Goal: Transaction & Acquisition: Purchase product/service

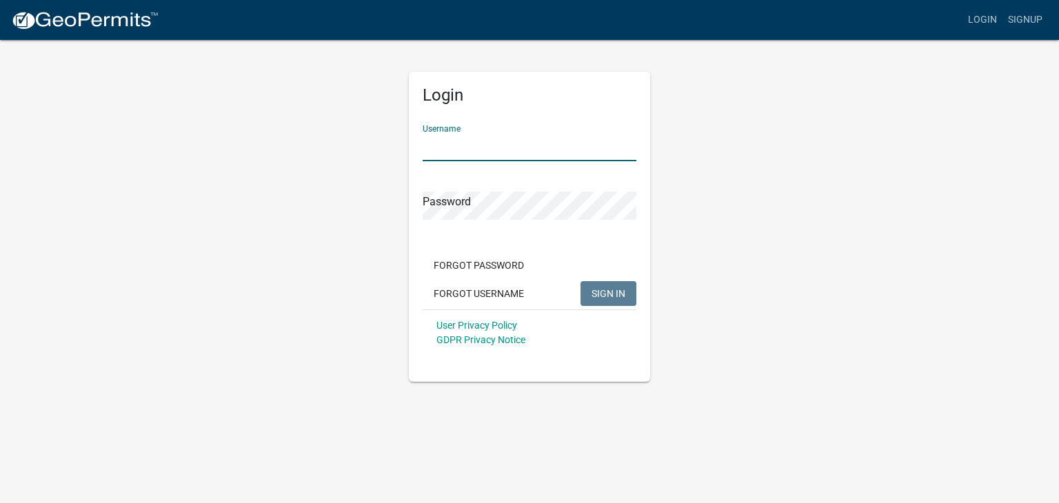
click at [464, 147] on input "Username" at bounding box center [530, 147] width 214 height 28
type input "[PERSON_NAME].[PERSON_NAME]"
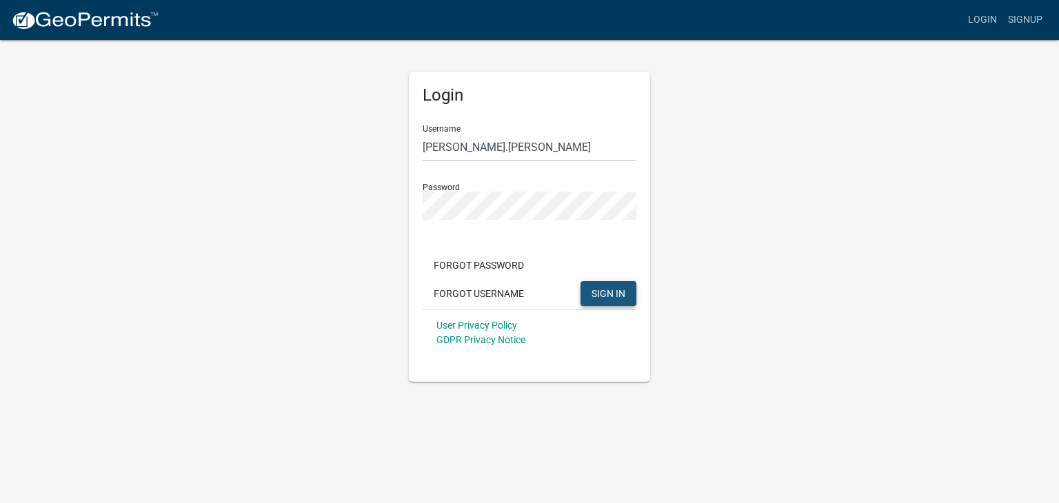
click at [608, 283] on button "SIGN IN" at bounding box center [608, 293] width 56 height 25
click at [619, 283] on button "SIGN IN" at bounding box center [608, 293] width 56 height 25
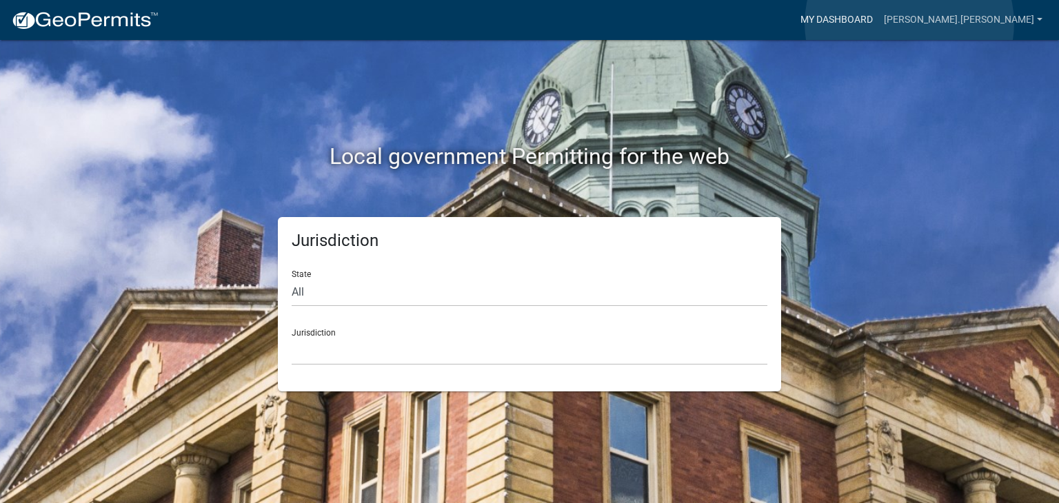
click at [878, 23] on link "My Dashboard" at bounding box center [836, 20] width 83 height 26
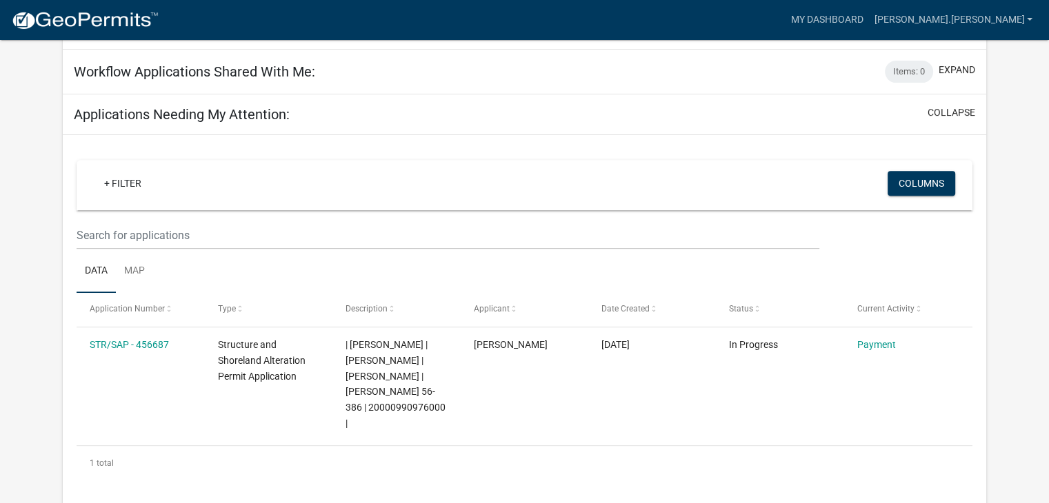
scroll to position [508, 0]
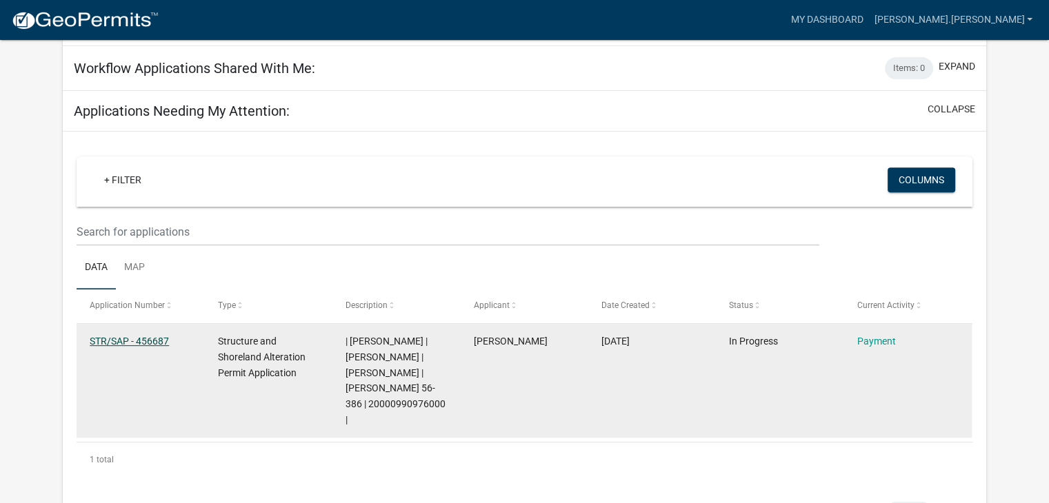
click at [146, 336] on link "STR/SAP - 456687" at bounding box center [129, 341] width 79 height 11
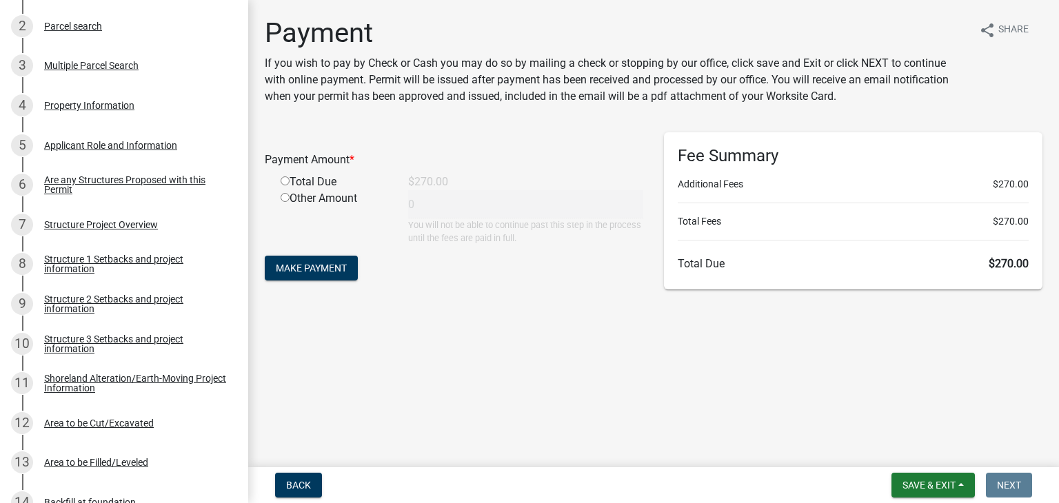
scroll to position [294, 0]
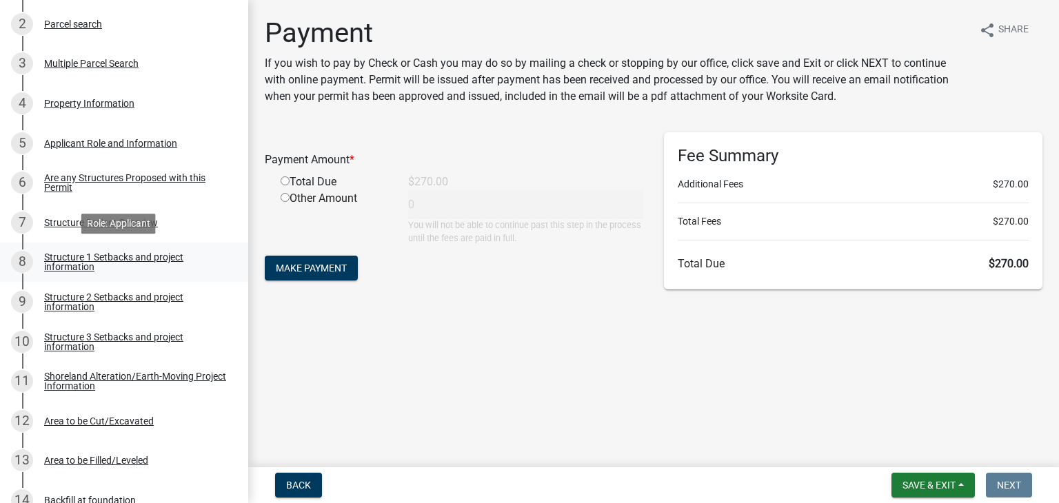
click at [168, 267] on div "Structure 1 Setbacks and project information" at bounding box center [135, 261] width 182 height 19
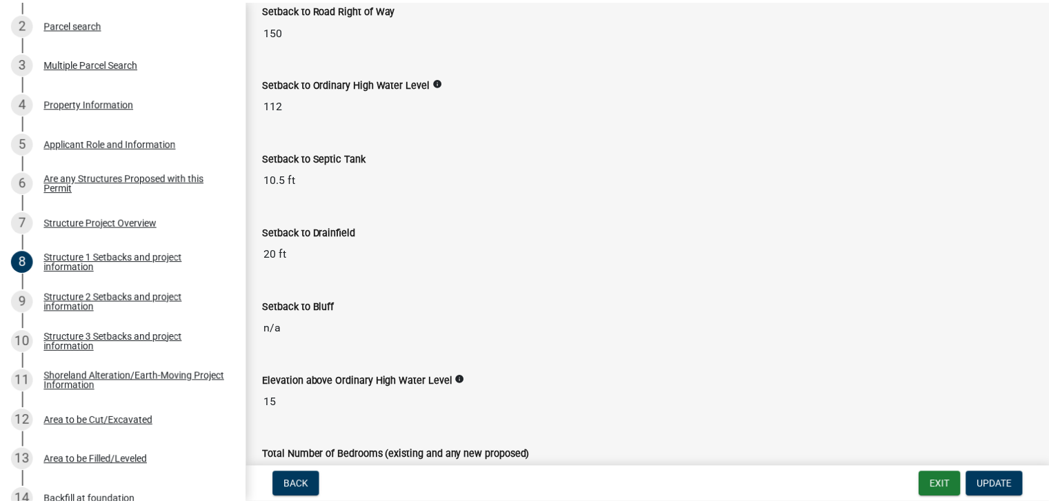
scroll to position [1052, 0]
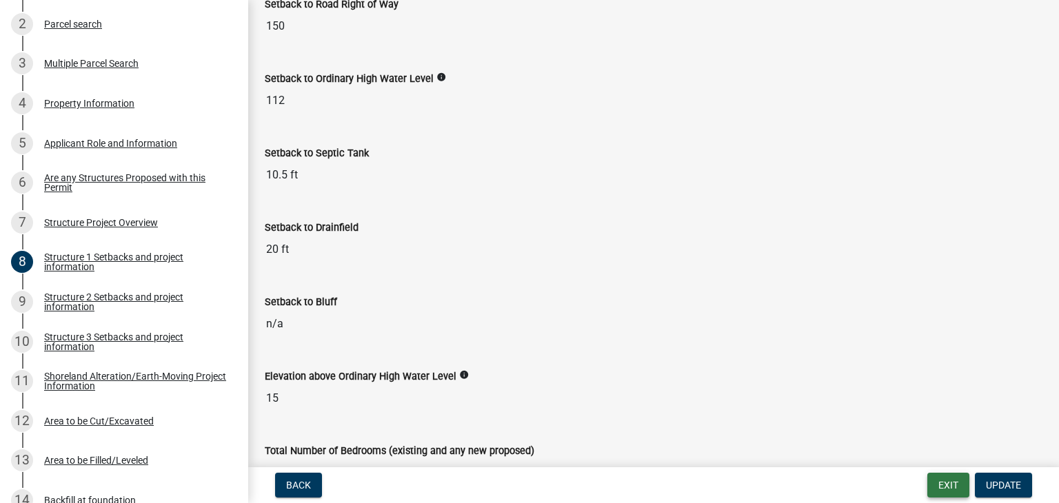
click at [946, 496] on button "Exit" at bounding box center [948, 485] width 42 height 25
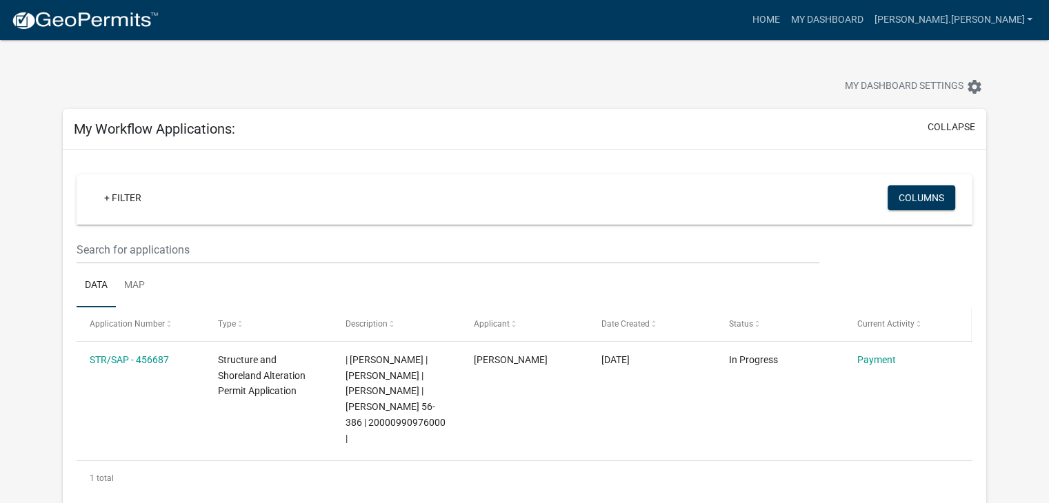
click at [863, 328] on span "Current Activity" at bounding box center [885, 324] width 57 height 10
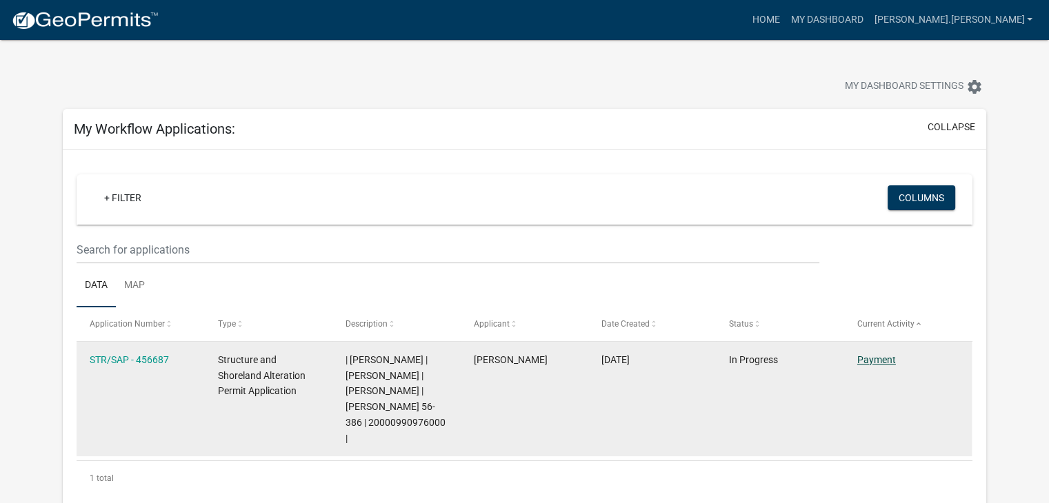
click at [858, 357] on link "Payment" at bounding box center [876, 359] width 39 height 11
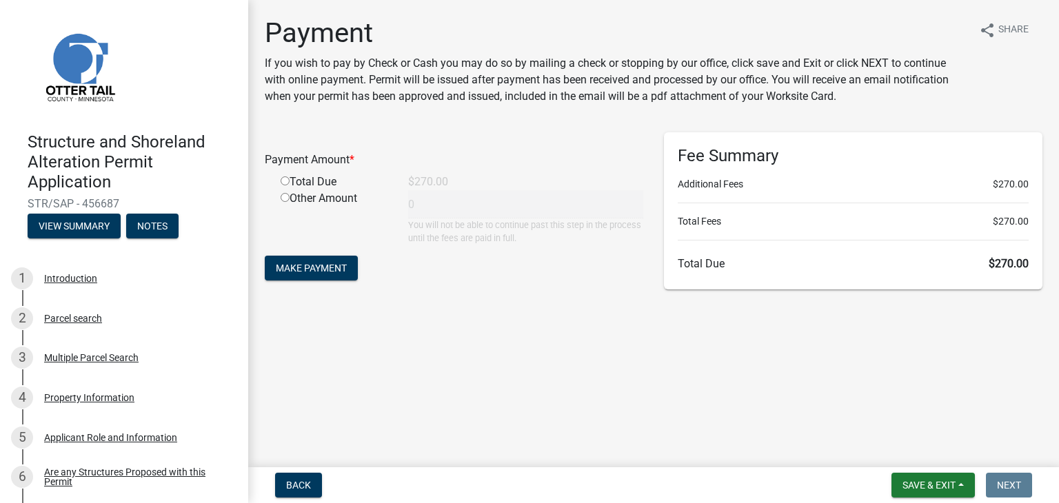
click at [288, 176] on div "Total Due" at bounding box center [334, 182] width 128 height 17
click at [282, 183] on input "radio" at bounding box center [285, 180] width 9 height 9
radio input "true"
type input "270"
click at [338, 282] on form "Payment Amount * Total Due $270.00 Other Amount 270 You will not be able to con…" at bounding box center [454, 208] width 378 height 152
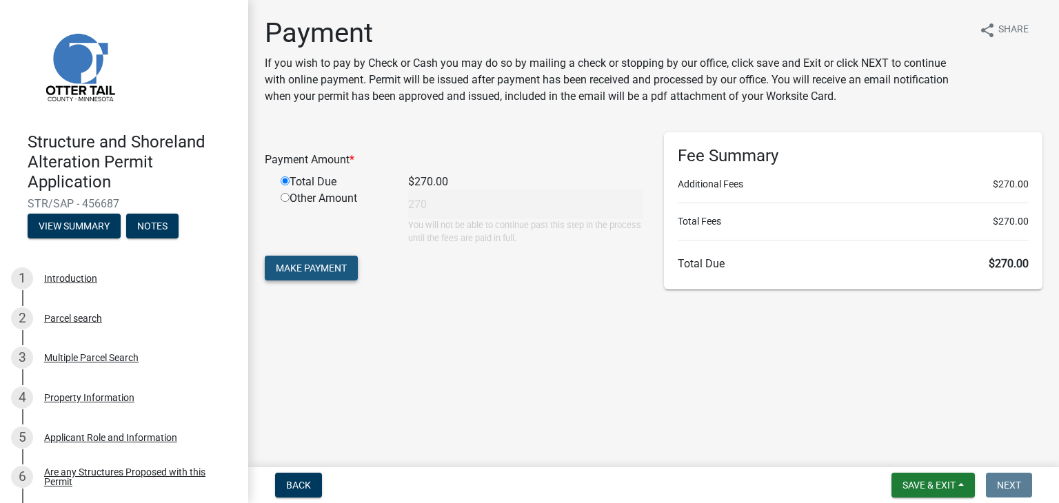
click at [326, 267] on span "Make Payment" at bounding box center [311, 268] width 71 height 11
click at [443, 367] on main "Payment If you wish to pay by Check or Cash you may do so by mailing a check or…" at bounding box center [653, 231] width 811 height 462
click at [636, 365] on main "Payment If you wish to pay by Check or Cash you may do so by mailing a check or…" at bounding box center [653, 231] width 811 height 462
click at [599, 333] on main "Payment If you wish to pay by Check or Cash you may do so by mailing a check or…" at bounding box center [653, 231] width 811 height 462
click at [284, 180] on input "radio" at bounding box center [285, 180] width 9 height 9
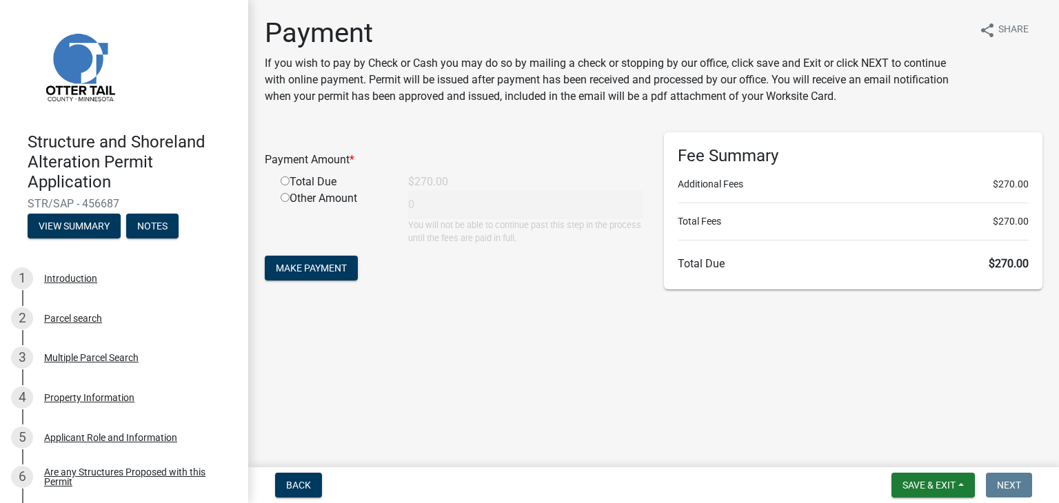
radio input "true"
type input "270"
click at [309, 265] on span "Make Payment" at bounding box center [311, 268] width 71 height 11
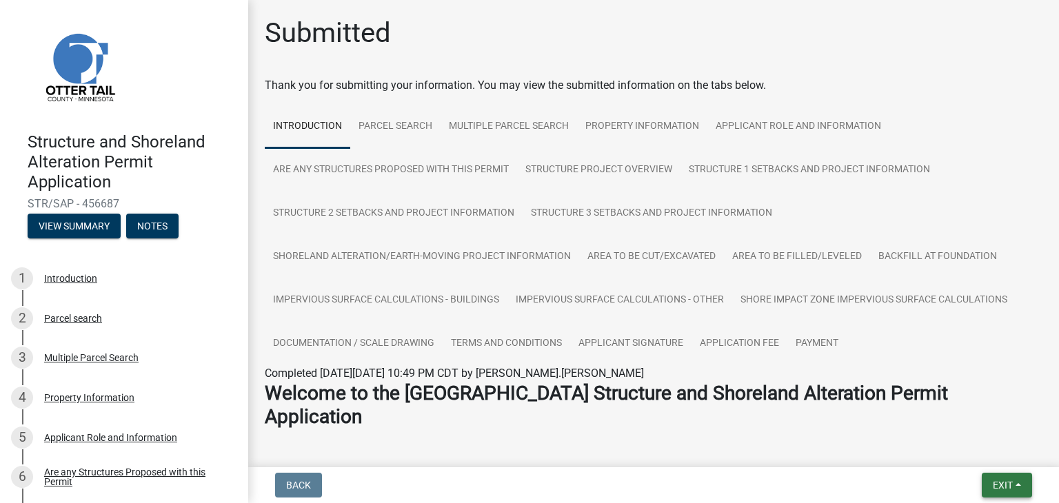
click at [1002, 483] on span "Exit" at bounding box center [1003, 485] width 20 height 11
click at [968, 443] on button "Save & Exit" at bounding box center [977, 449] width 110 height 33
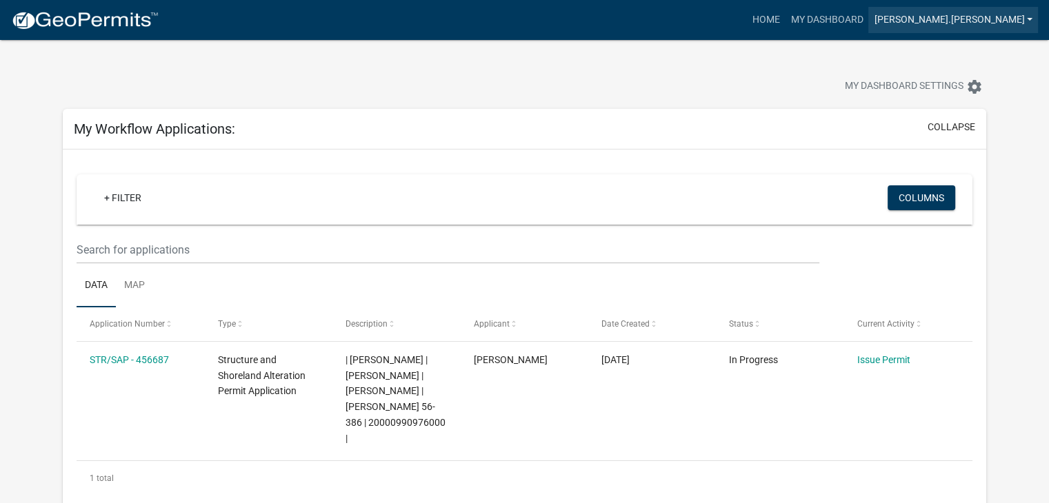
click at [1023, 23] on link "[PERSON_NAME].[PERSON_NAME]" at bounding box center [953, 20] width 170 height 26
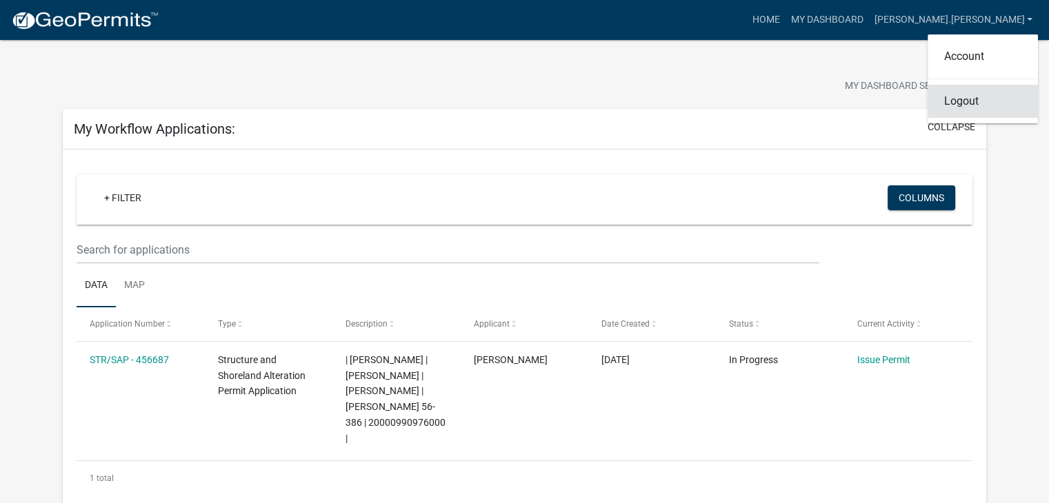
click at [967, 100] on link "Logout" at bounding box center [982, 101] width 110 height 33
